Goal: Transaction & Acquisition: Purchase product/service

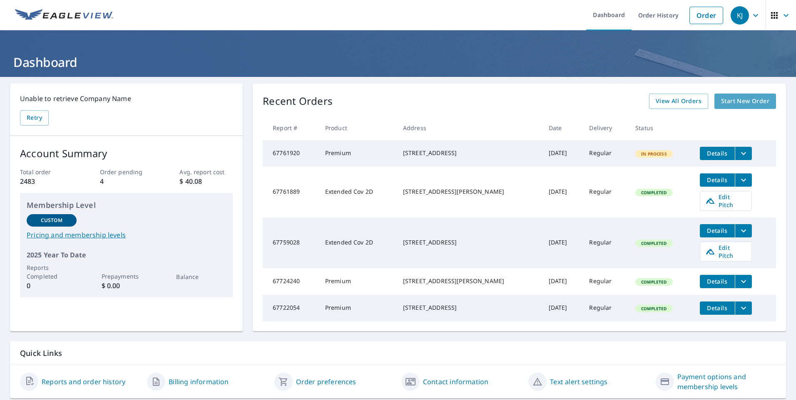
click at [738, 98] on span "Start New Order" at bounding box center [745, 101] width 48 height 10
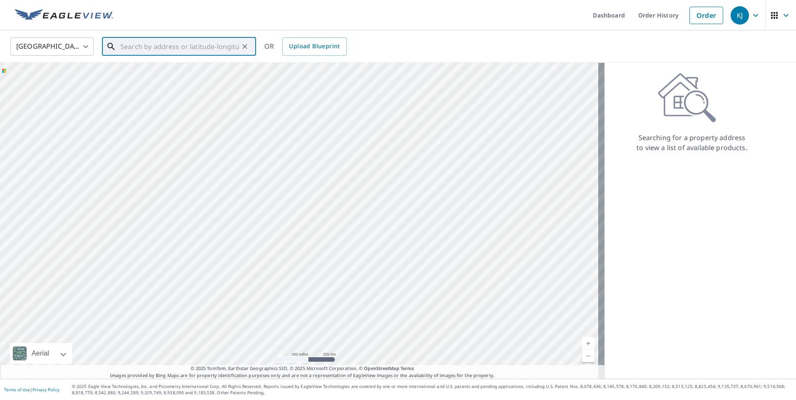
click at [166, 49] on input "text" at bounding box center [179, 46] width 119 height 23
click at [134, 78] on p "[GEOGRAPHIC_DATA], [GEOGRAPHIC_DATA] 12526" at bounding box center [184, 84] width 131 height 17
type input "[STREET_ADDRESS]"
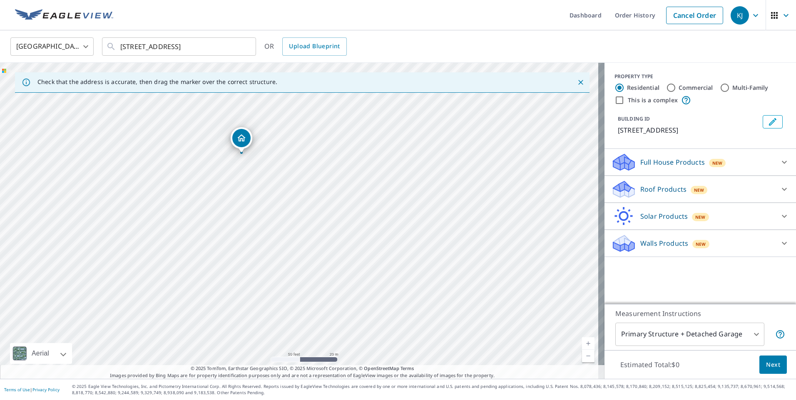
click at [649, 194] on div "Roof Products New" at bounding box center [692, 190] width 163 height 20
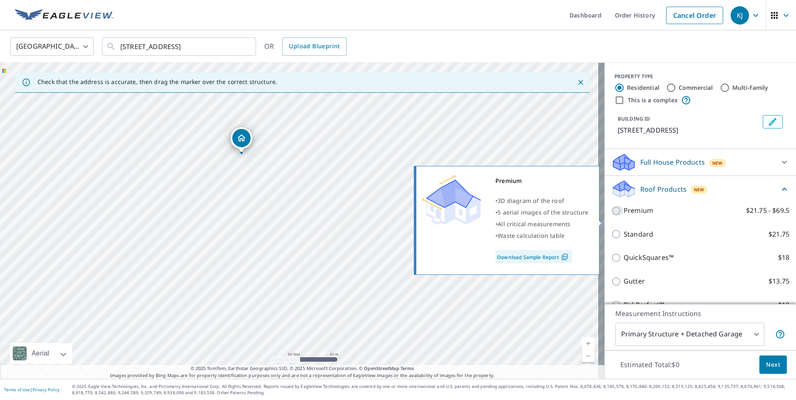
click at [611, 216] on input "Premium $21.75 - $69.5" at bounding box center [617, 211] width 12 height 10
checkbox input "true"
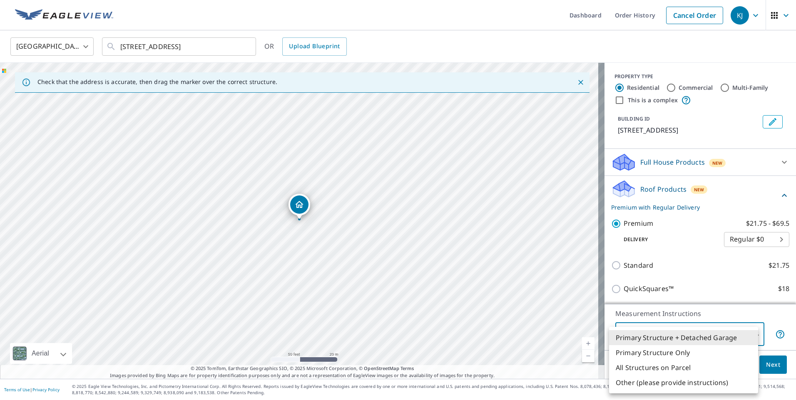
click at [666, 337] on body "KJ KJ Dashboard Order History Cancel Order KJ United States [GEOGRAPHIC_DATA] ​…" at bounding box center [398, 200] width 796 height 400
click at [659, 356] on li "Primary Structure Only" at bounding box center [683, 352] width 149 height 15
type input "2"
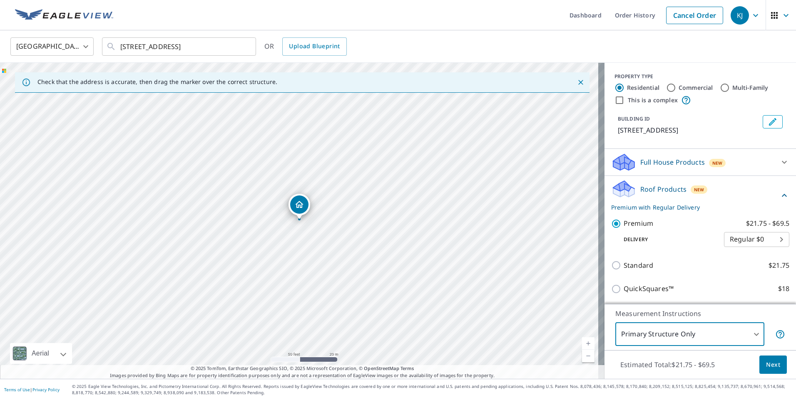
click at [766, 363] on span "Next" at bounding box center [773, 365] width 14 height 10
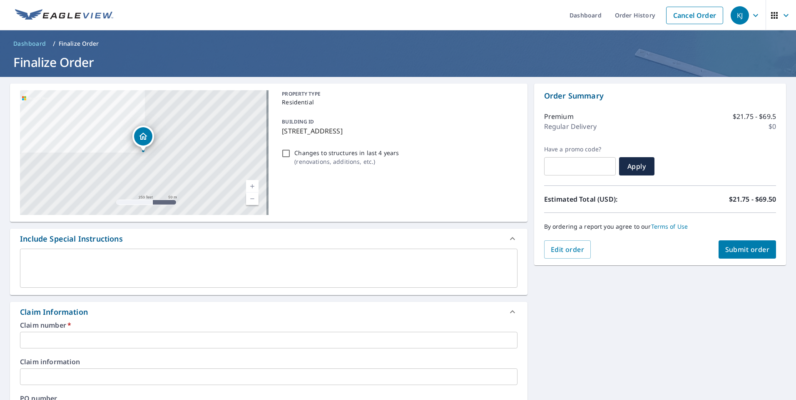
click at [77, 337] on input "text" at bounding box center [268, 340] width 497 height 17
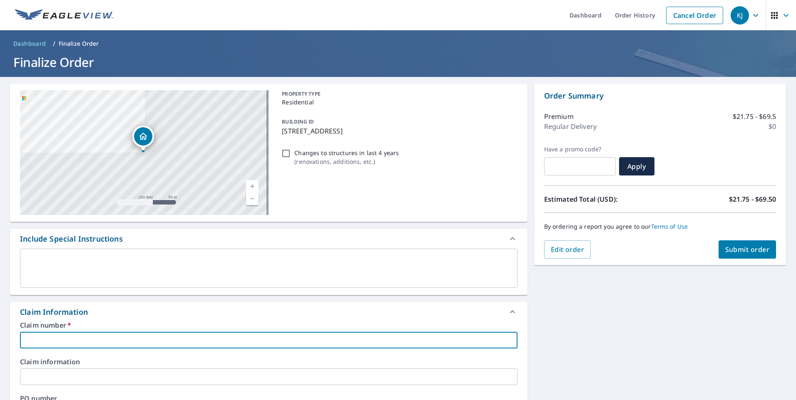
paste input "7939392"
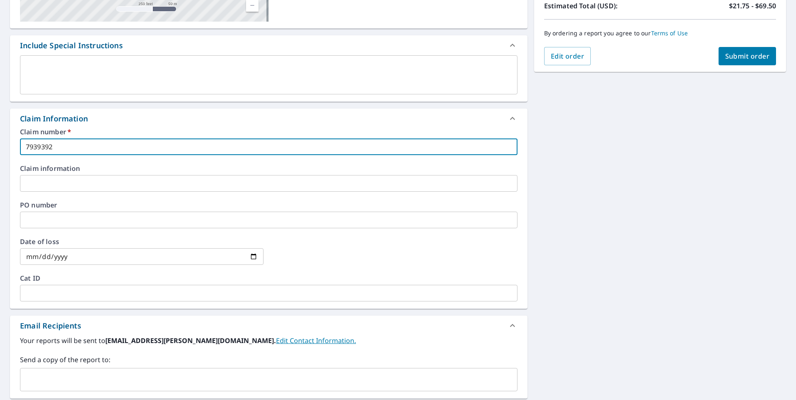
scroll to position [208, 0]
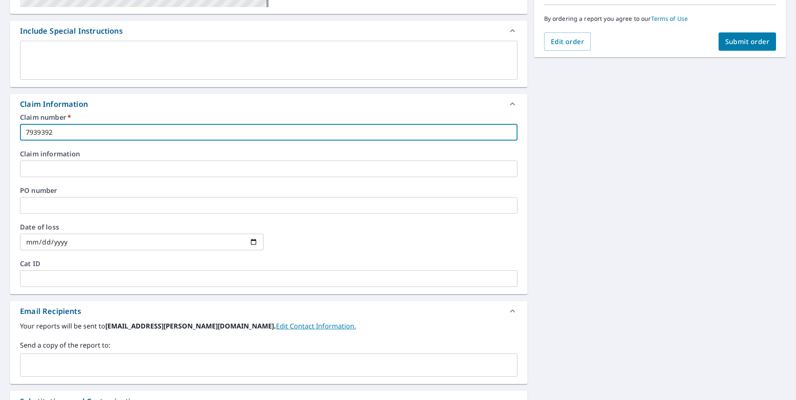
type input "7939392"
click at [63, 369] on input "text" at bounding box center [262, 366] width 477 height 16
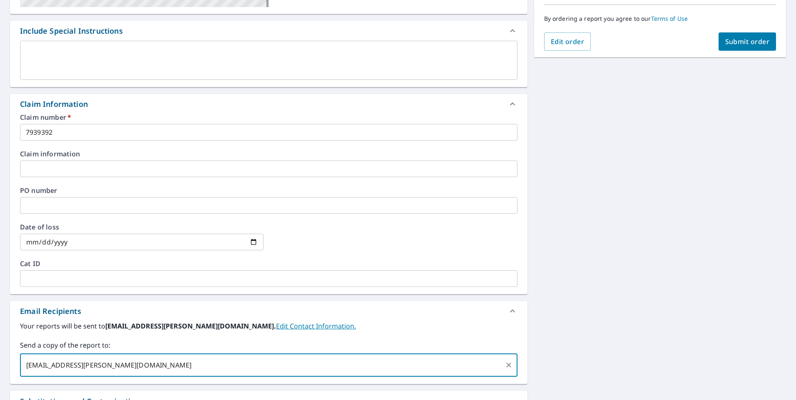
type input "[EMAIL_ADDRESS][PERSON_NAME][DOMAIN_NAME]"
click at [742, 38] on span "Submit order" at bounding box center [747, 41] width 45 height 9
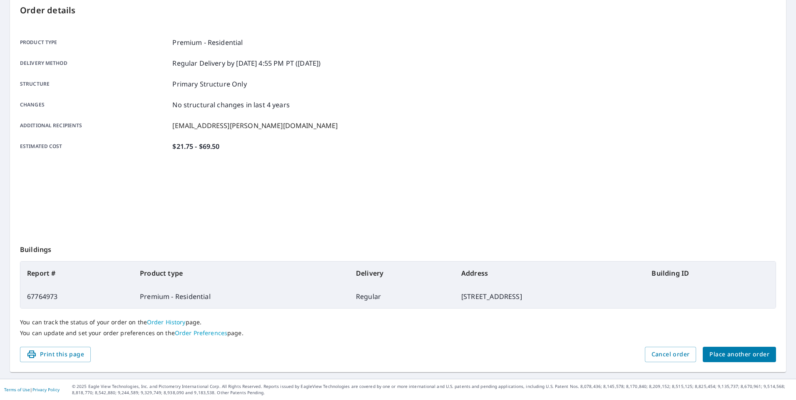
scroll to position [89, 0]
